Goal: Task Accomplishment & Management: Use online tool/utility

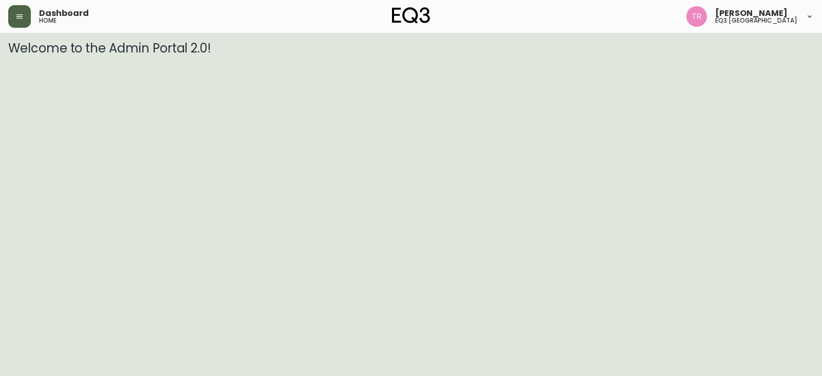
click at [18, 19] on icon "button" at bounding box center [19, 16] width 8 height 8
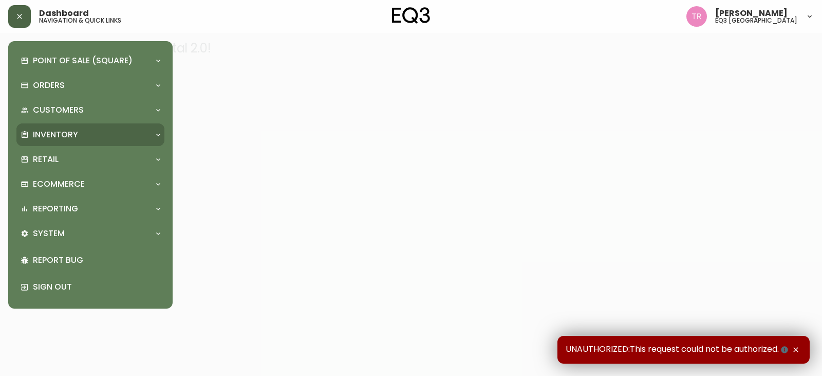
click at [57, 124] on div "Inventory" at bounding box center [90, 134] width 148 height 23
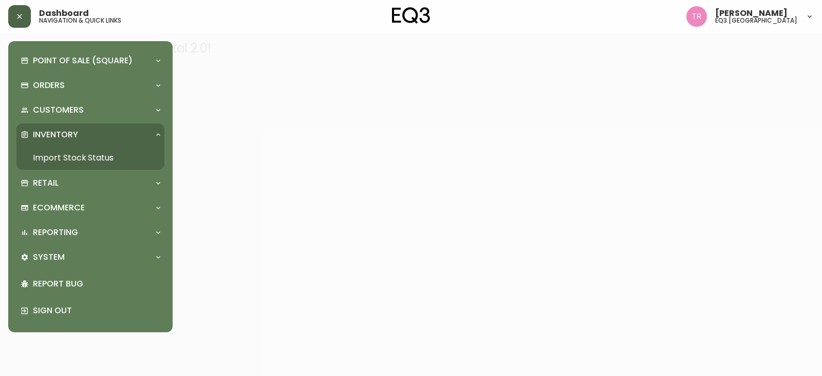
click at [67, 157] on link "Import Stock Status" at bounding box center [90, 158] width 148 height 24
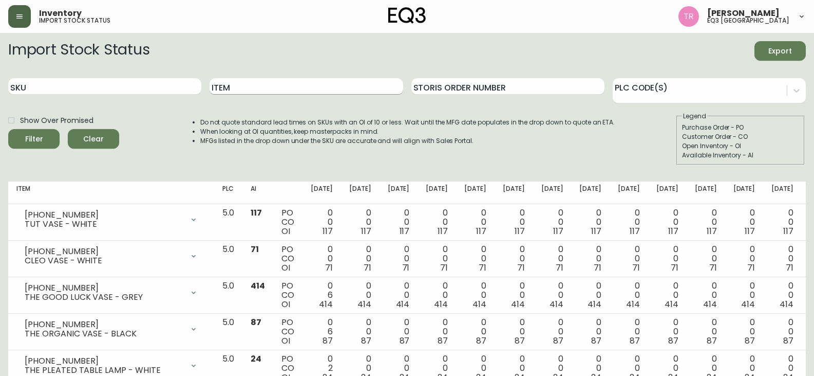
click at [244, 84] on input "Item" at bounding box center [306, 86] width 193 height 16
type input "FITTED"
click at [31, 139] on icon "submit" at bounding box center [30, 138] width 14 height 14
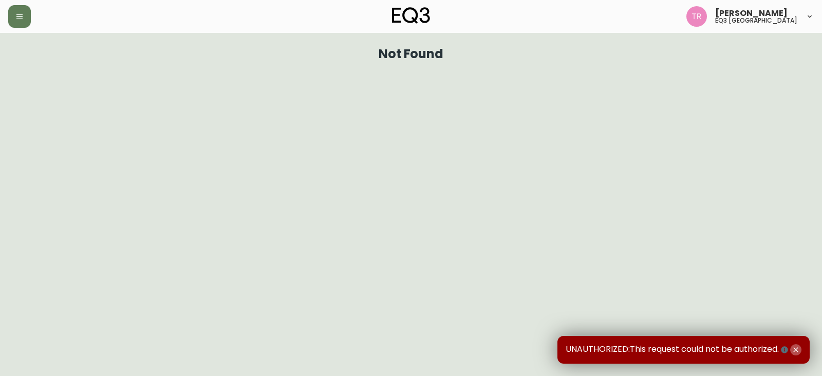
click at [795, 349] on icon "button" at bounding box center [795, 349] width 5 height 5
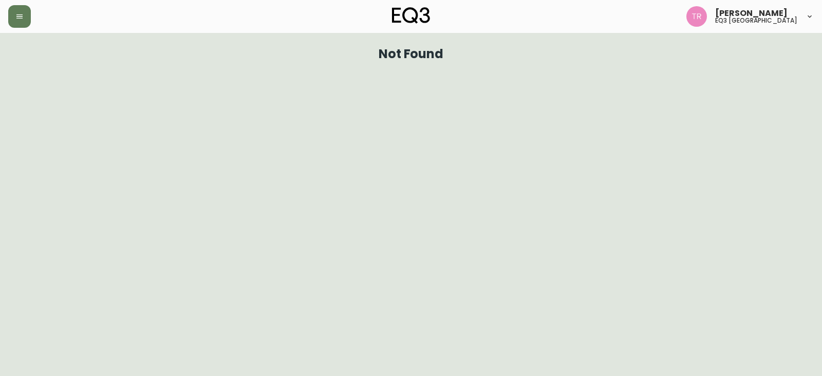
click at [785, 20] on h5 "eq3 [GEOGRAPHIC_DATA]" at bounding box center [756, 20] width 82 height 6
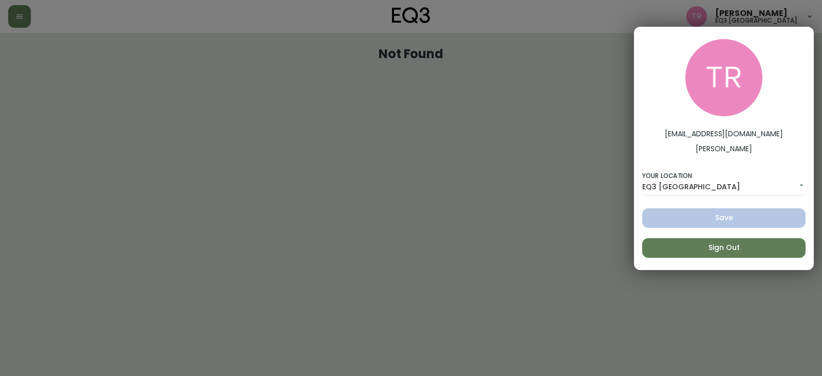
click at [527, 96] on div at bounding box center [411, 188] width 822 height 376
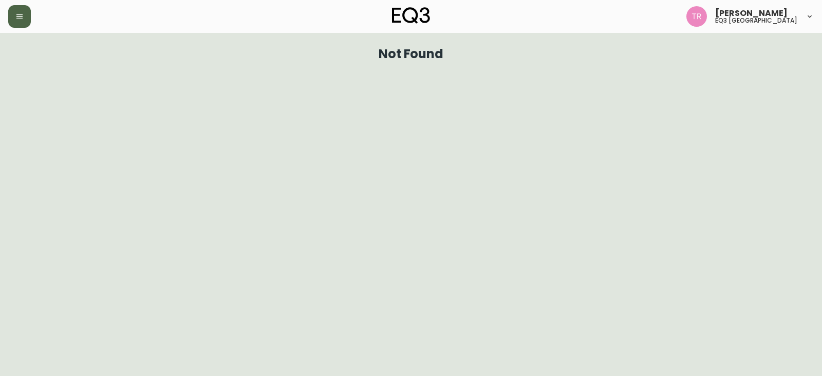
click at [20, 15] on icon "button" at bounding box center [19, 16] width 8 height 8
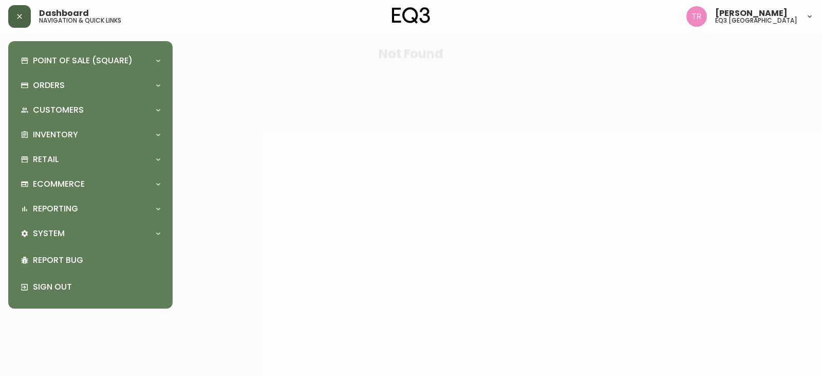
drag, startPoint x: 266, startPoint y: 105, endPoint x: 185, endPoint y: 3, distance: 130.7
click at [263, 105] on div at bounding box center [411, 188] width 822 height 376
